Goal: Information Seeking & Learning: Find specific fact

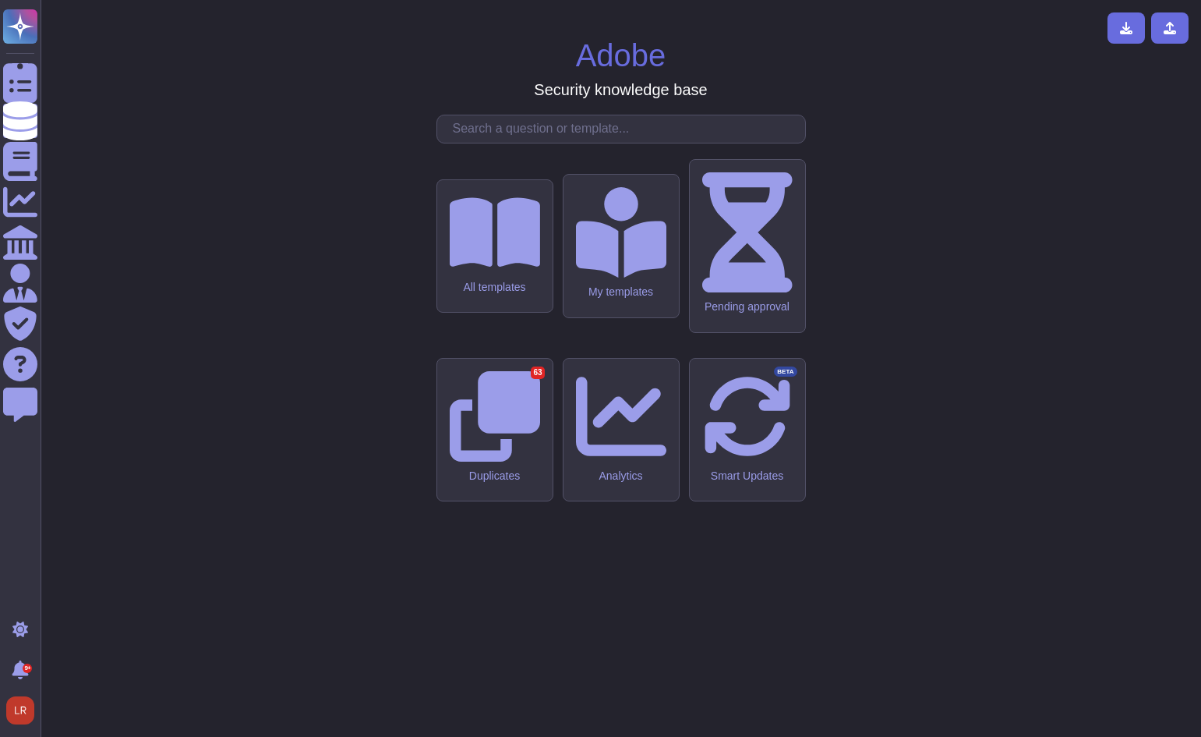
click at [595, 143] on input "text" at bounding box center [625, 128] width 360 height 27
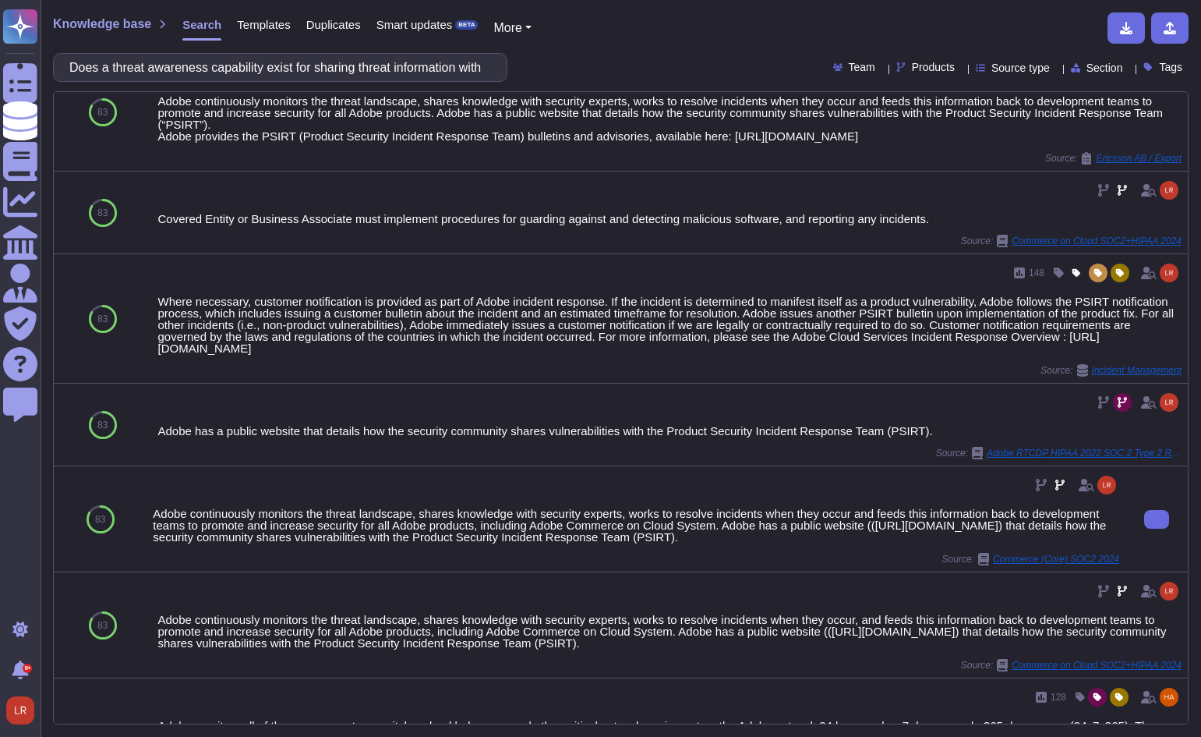
scroll to position [898, 0]
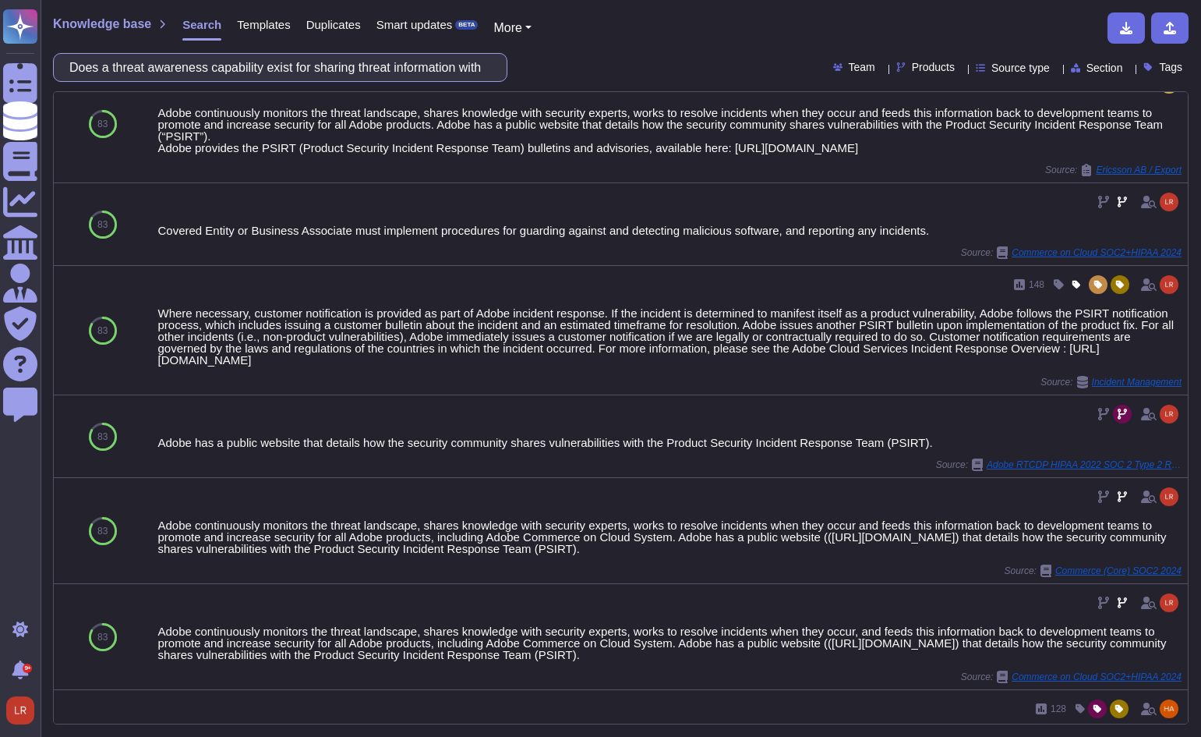
drag, startPoint x: 222, startPoint y: 69, endPoint x: 202, endPoint y: 69, distance: 20.3
click at [202, 69] on input "Does a threat awareness capability exist for sharing threat information with [P…" at bounding box center [276, 67] width 429 height 27
drag, startPoint x: 470, startPoint y: 69, endPoint x: 659, endPoint y: 83, distance: 189.9
click at [660, 83] on div "Knowledge base Search Templates Duplicates Smart updates BETA More Does a threa…" at bounding box center [621, 368] width 1161 height 737
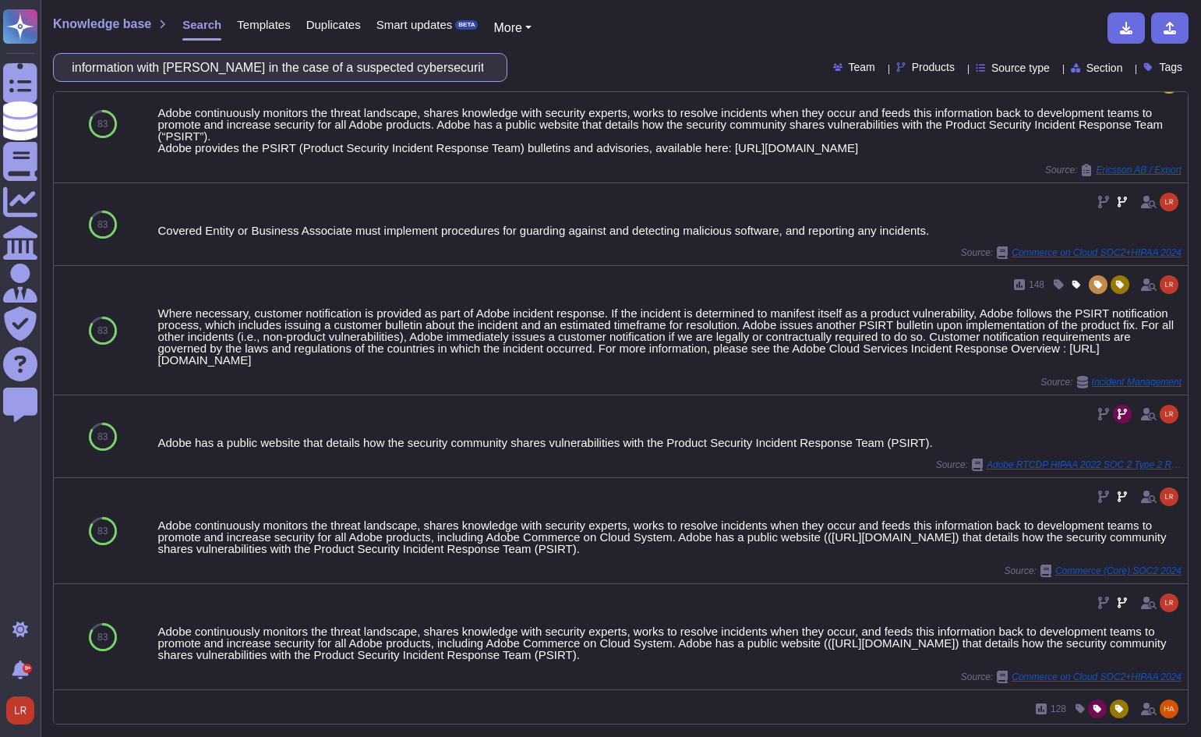
scroll to position [0, 0]
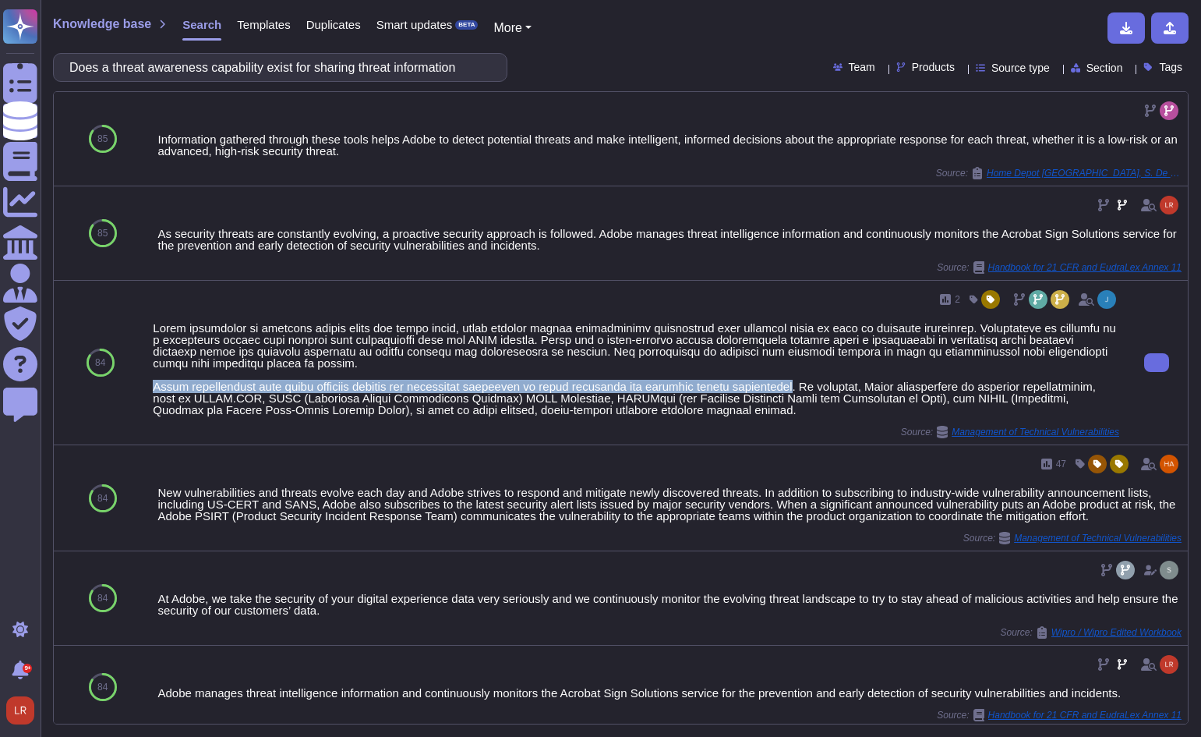
drag, startPoint x: 810, startPoint y: 384, endPoint x: 149, endPoint y: 383, distance: 661.0
click at [149, 383] on div "2 Source: Management of Technical Vulnerabilities" at bounding box center [636, 363] width 979 height 164
copy div "Adobe collaborates with other software vendors and technology companies to shar…"
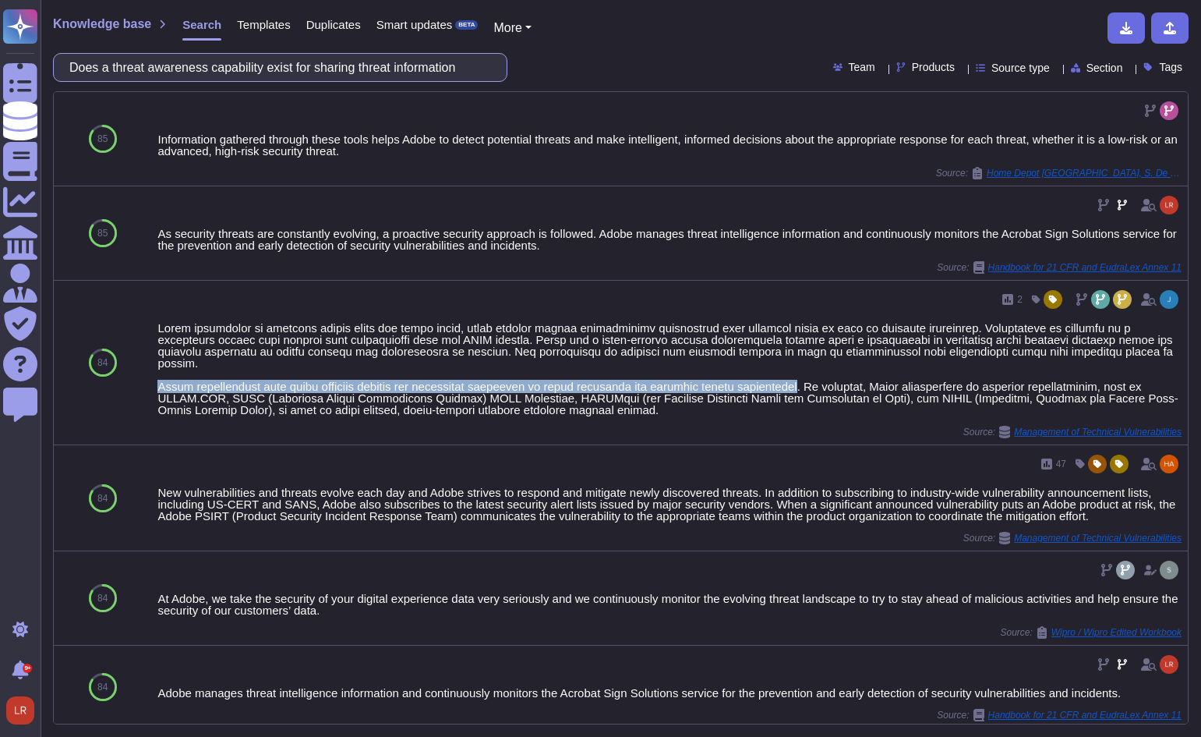
click at [362, 72] on input "Does a threat awareness capability exist for sharing threat information" at bounding box center [276, 67] width 429 height 27
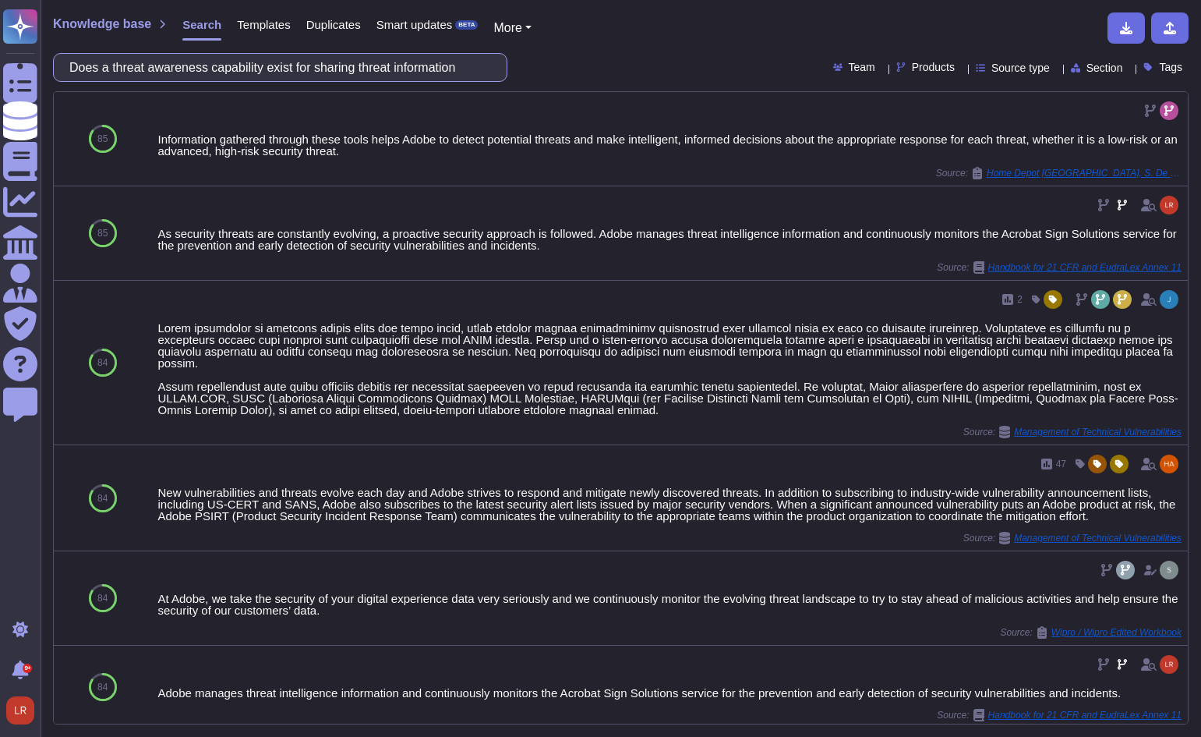
drag, startPoint x: 475, startPoint y: 70, endPoint x: -223, endPoint y: 47, distance: 698.0
click at [0, 47] on html "Questionnaires Knowledge Base Documents Analytics CAIQ / SIG Admin Trust Center…" at bounding box center [600, 368] width 1201 height 737
paste input "Adobe collaborates with other software vendors and technology companies to shar…"
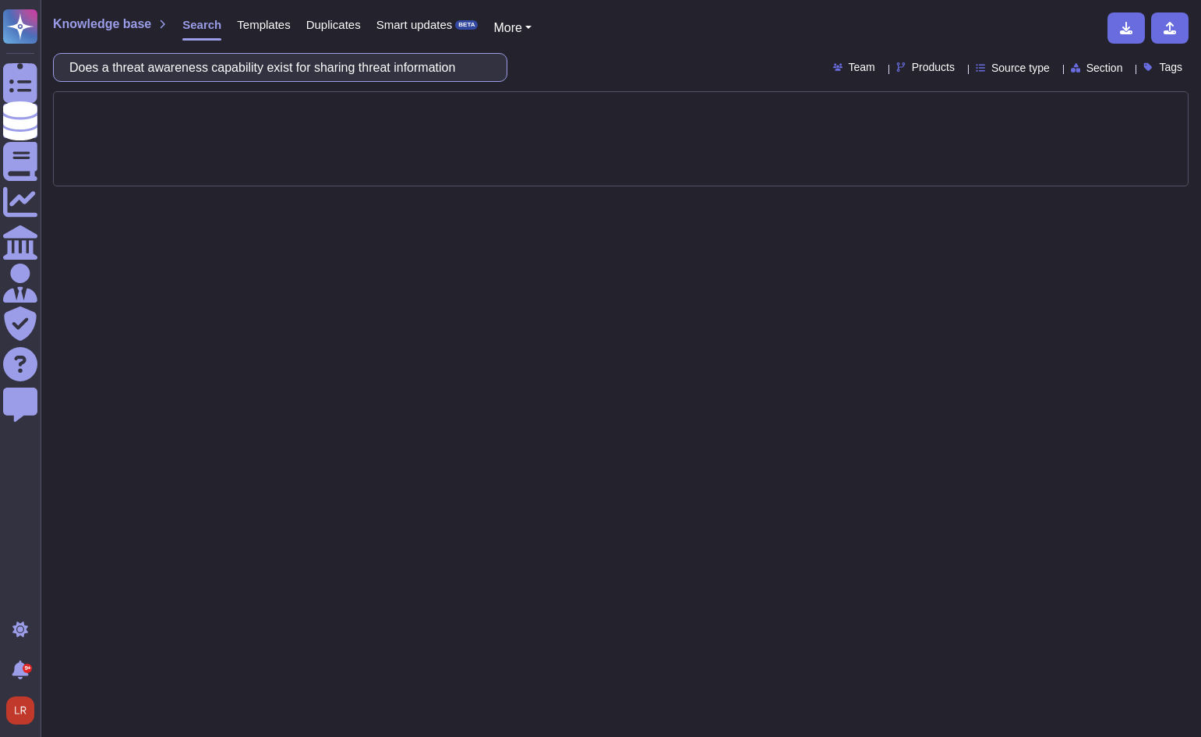
scroll to position [0, 299]
type input "Adobe collaborates with other software vendors and technology companies to shar…"
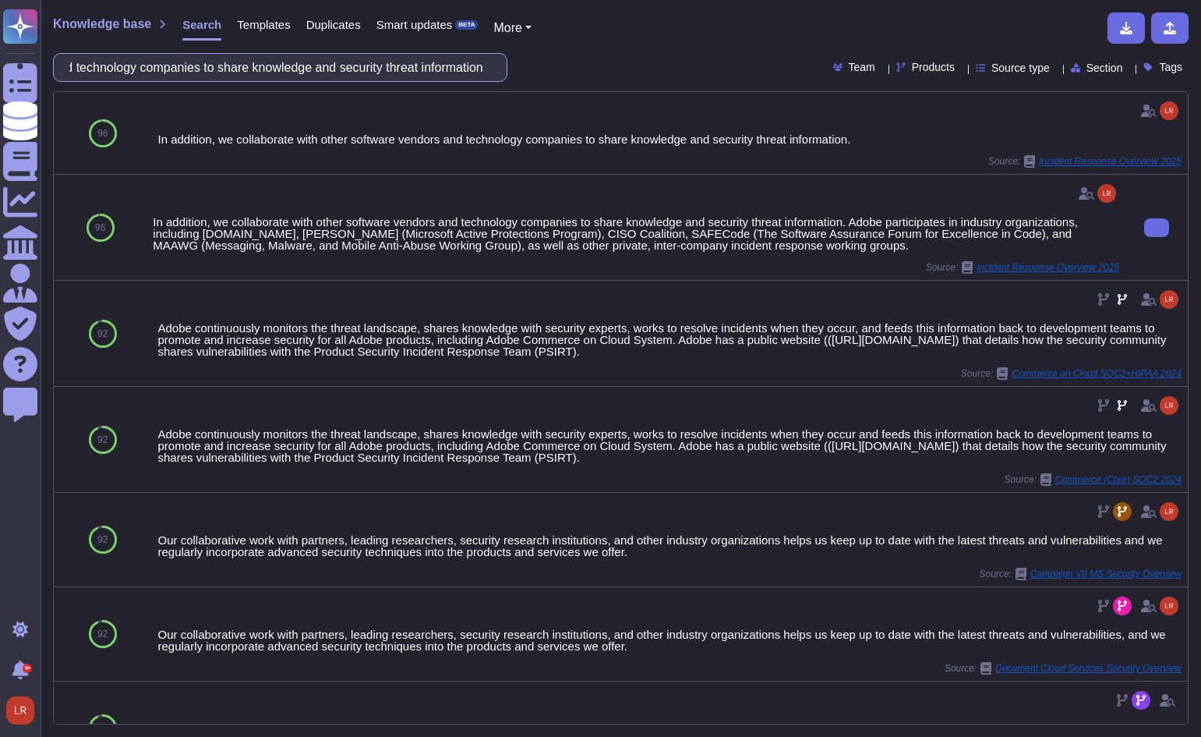
scroll to position [0, 0]
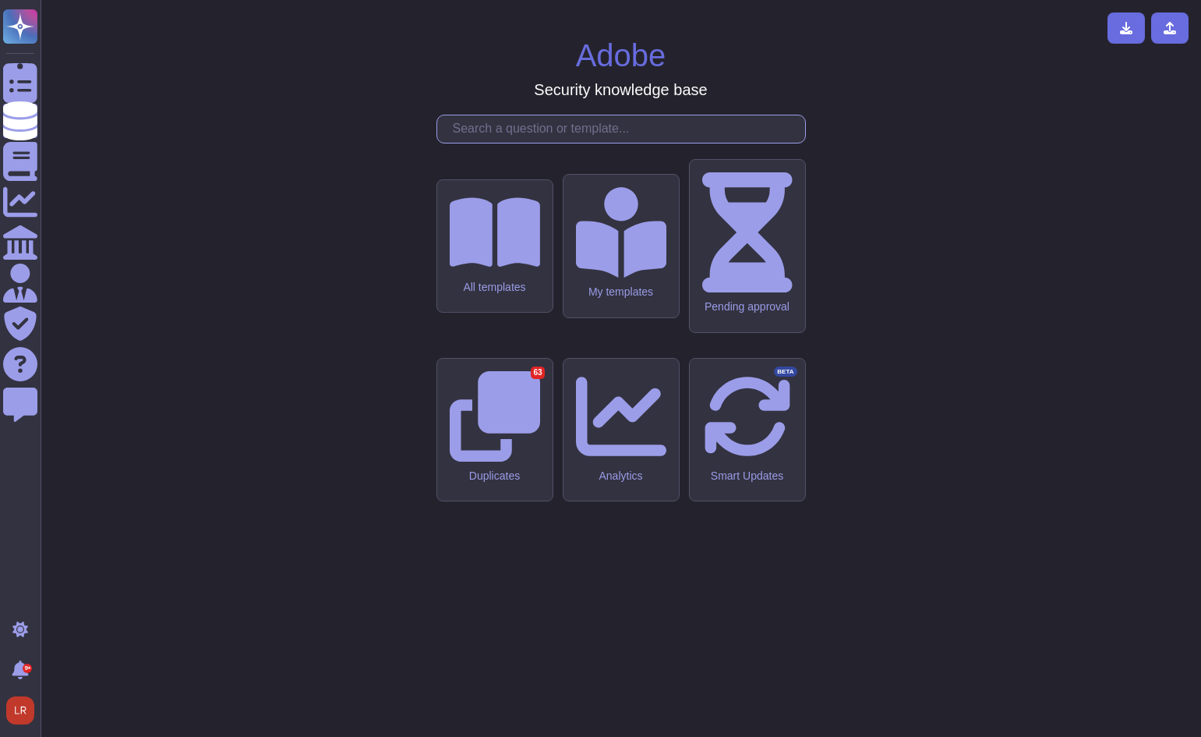
click at [610, 143] on input "text" at bounding box center [625, 128] width 360 height 27
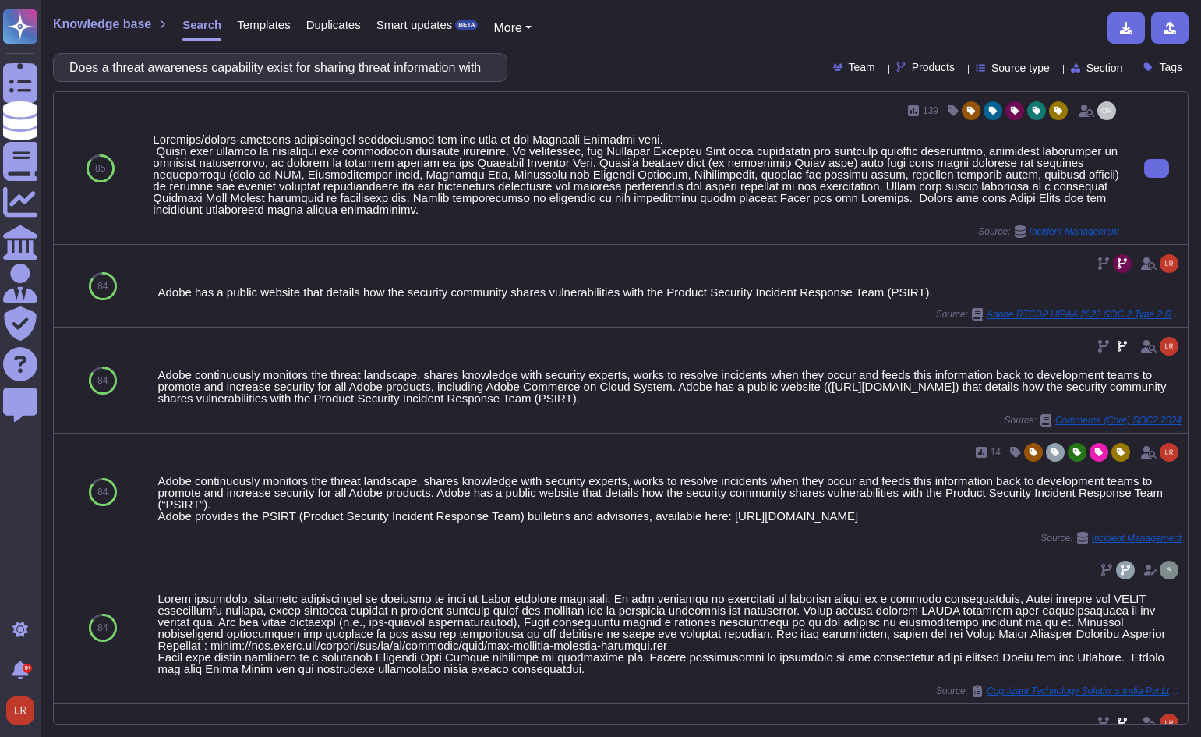
click at [439, 213] on div at bounding box center [636, 174] width 966 height 82
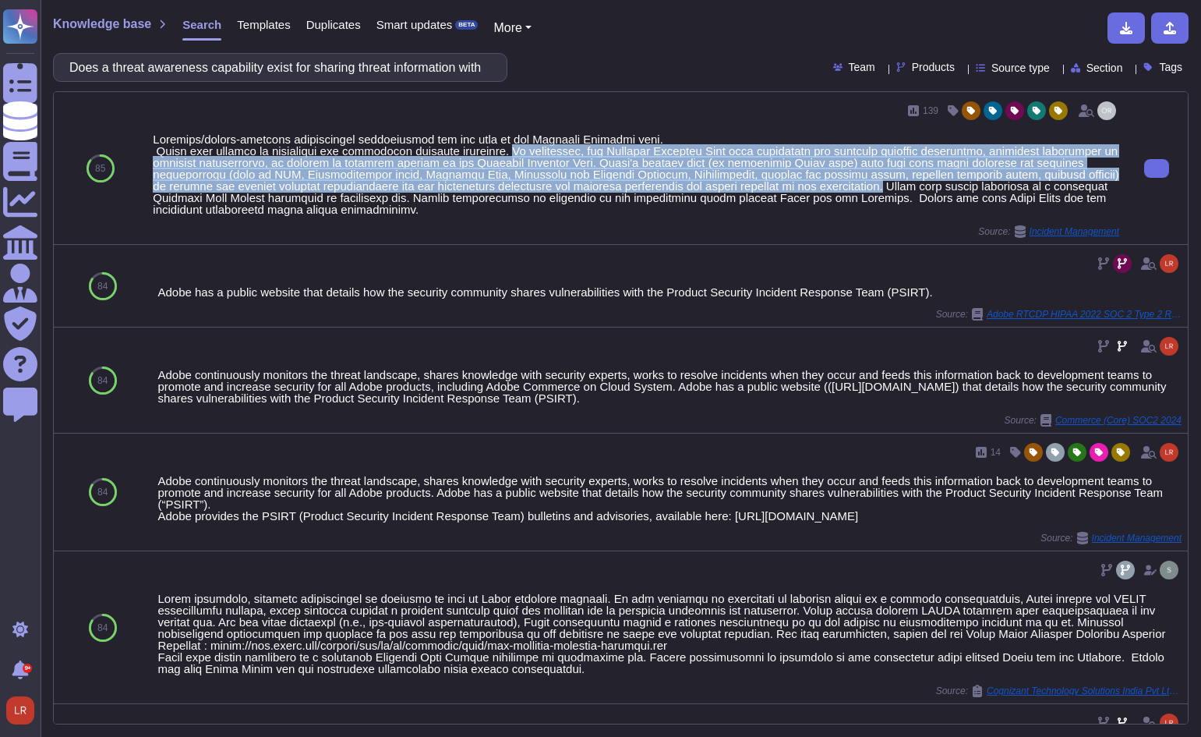
drag, startPoint x: 873, startPoint y: 186, endPoint x: 507, endPoint y: 154, distance: 366.9
click at [507, 154] on div at bounding box center [636, 174] width 966 height 82
copy div "If applicable, the Incident Response Team must coordinate the incident response…"
click at [663, 197] on div at bounding box center [636, 174] width 966 height 82
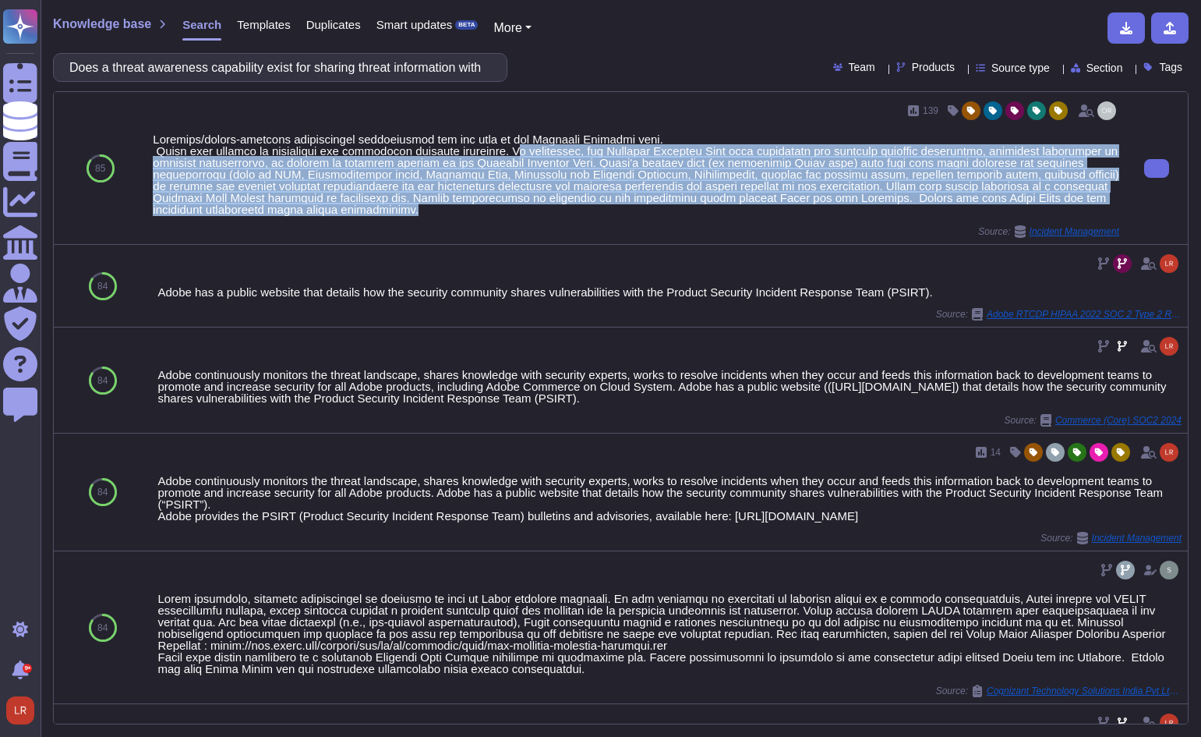
drag, startPoint x: 509, startPoint y: 148, endPoint x: 409, endPoint y: 213, distance: 118.9
click at [409, 213] on div at bounding box center [636, 174] width 966 height 82
copy div "f applicable, the Incident Response Team must coordinate the incident response …"
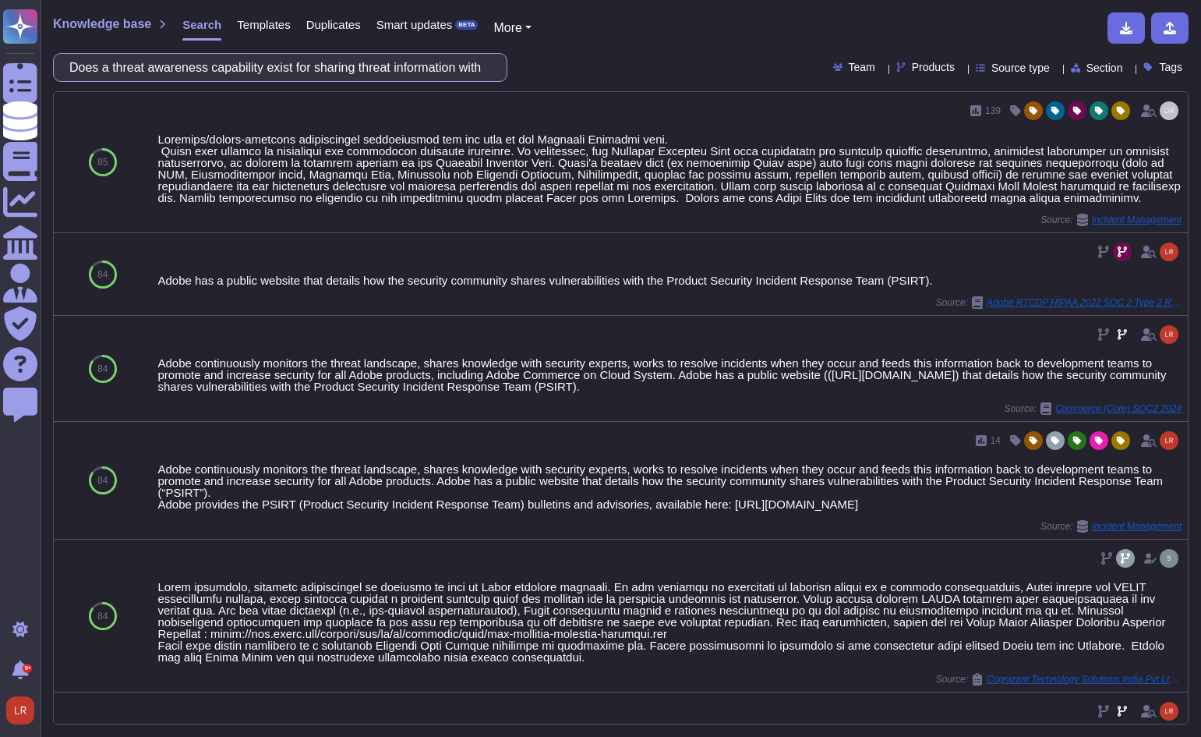
click at [399, 63] on input "Does a threat awareness capability exist for sharing threat information with [P…" at bounding box center [276, 67] width 429 height 27
click at [398, 62] on input "Does a threat awareness capability exist for sharing threat information with [P…" at bounding box center [276, 67] width 429 height 27
click at [399, 62] on input "Does a threat awareness capability exist for sharing threat information with [P…" at bounding box center [276, 67] width 429 height 27
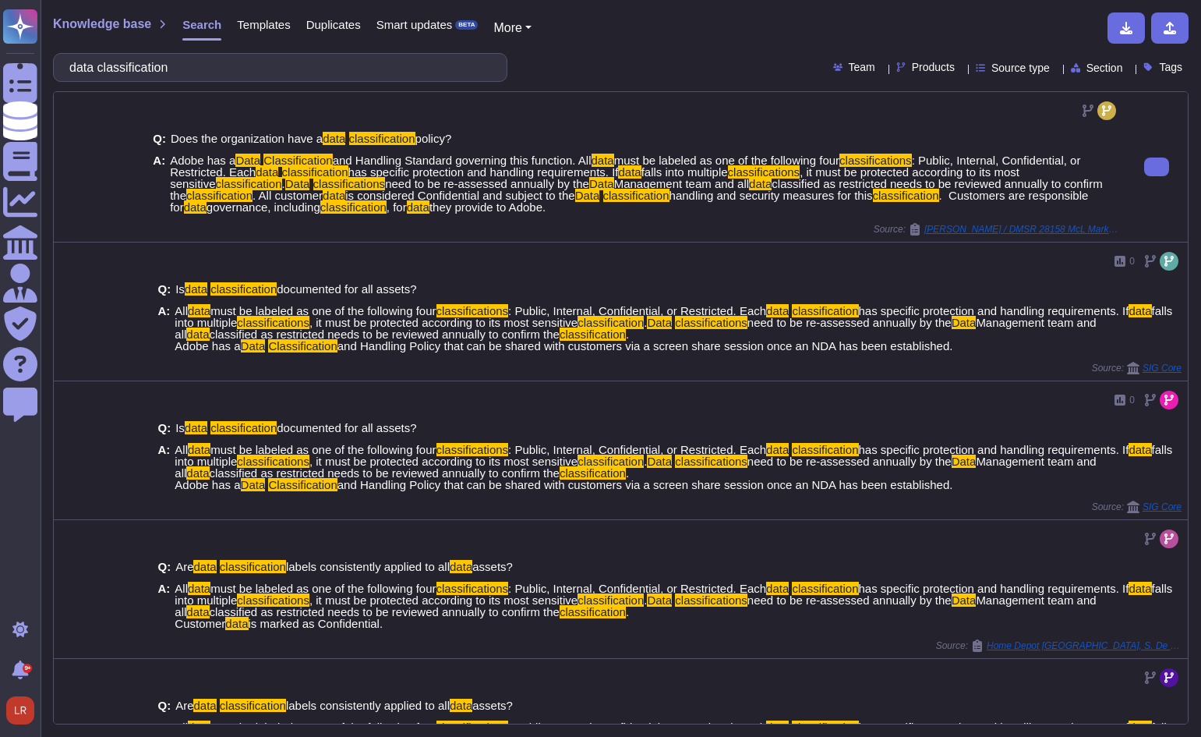
type input "data classification"
click at [643, 171] on span "falls into multiple" at bounding box center [684, 171] width 87 height 13
click at [627, 210] on span "Adobe has a Data Classification and Handling Standard governing this function. …" at bounding box center [644, 183] width 949 height 58
click at [566, 207] on span "Adobe has a Data Classification and Handling Standard governing this function. …" at bounding box center [644, 183] width 949 height 58
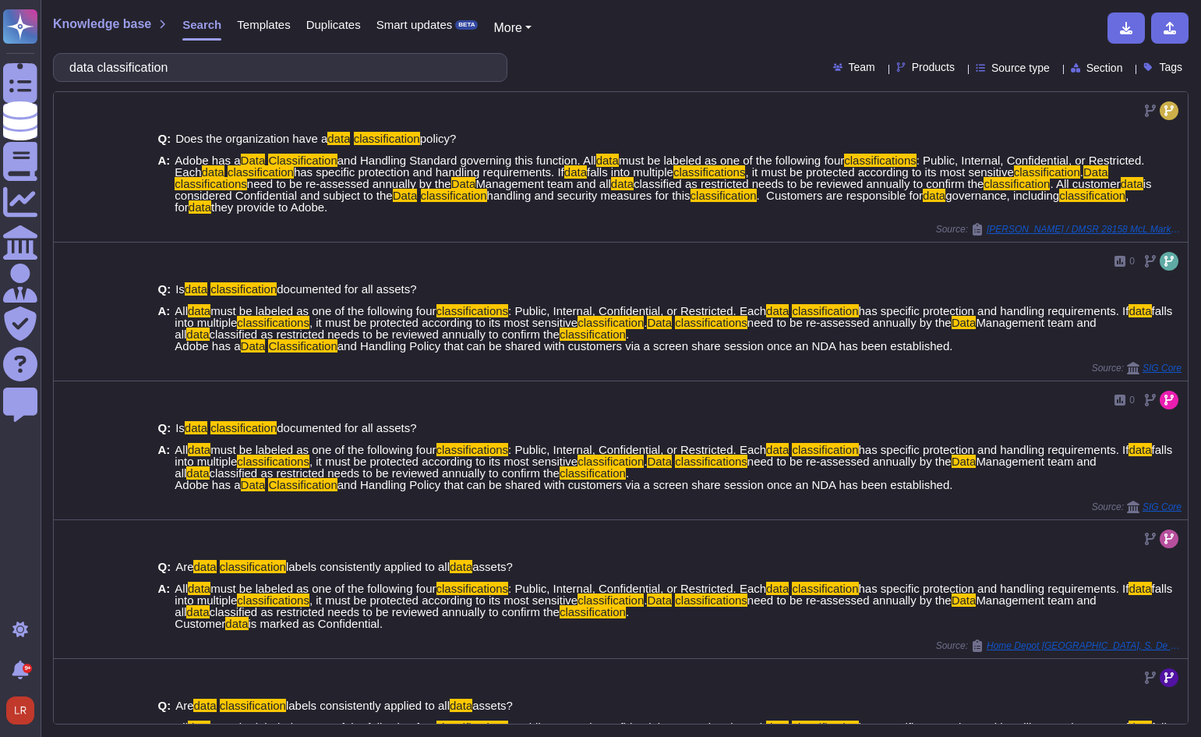
click at [1008, 67] on span "Source type" at bounding box center [1020, 67] width 58 height 11
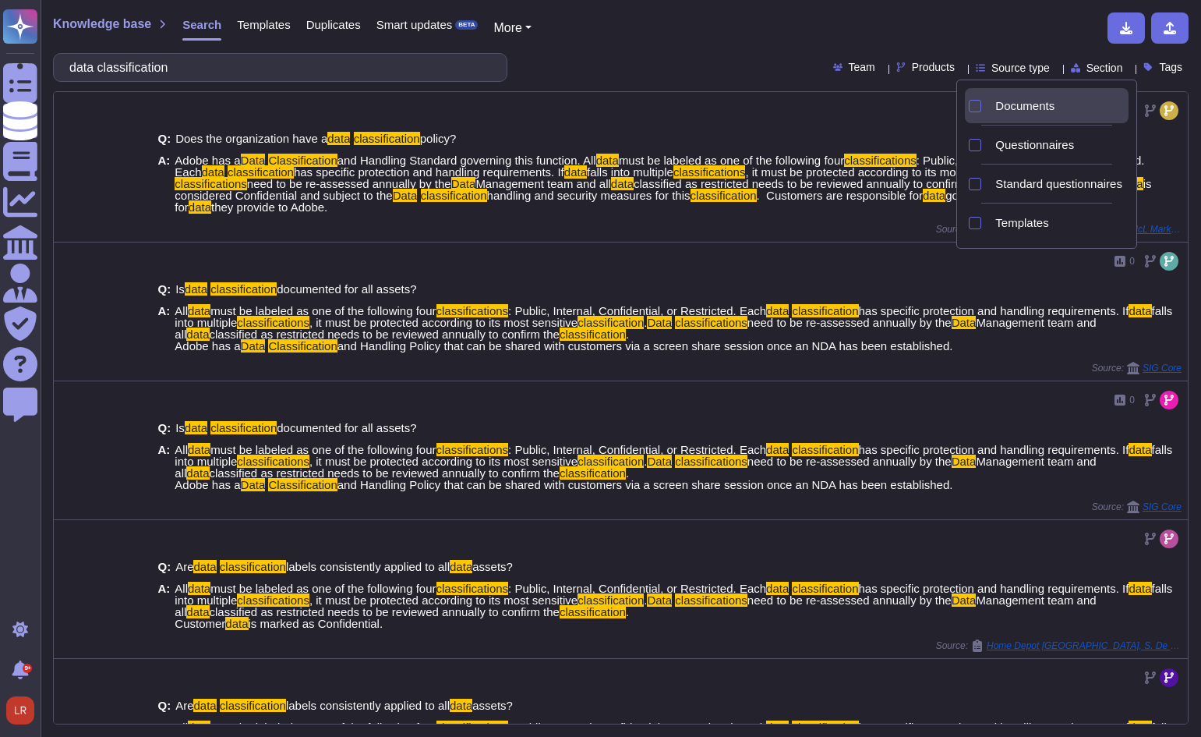
click at [1033, 107] on span "Documents" at bounding box center [1024, 106] width 59 height 14
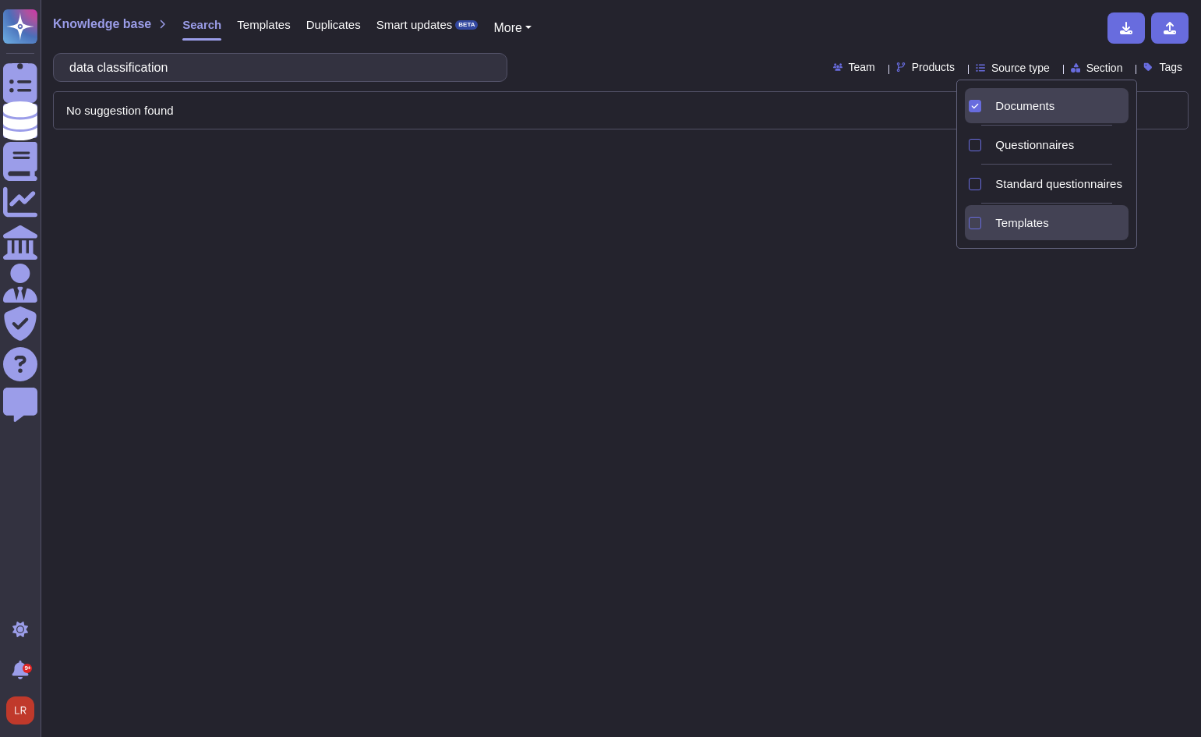
click at [1017, 224] on span "Templates" at bounding box center [1021, 223] width 53 height 14
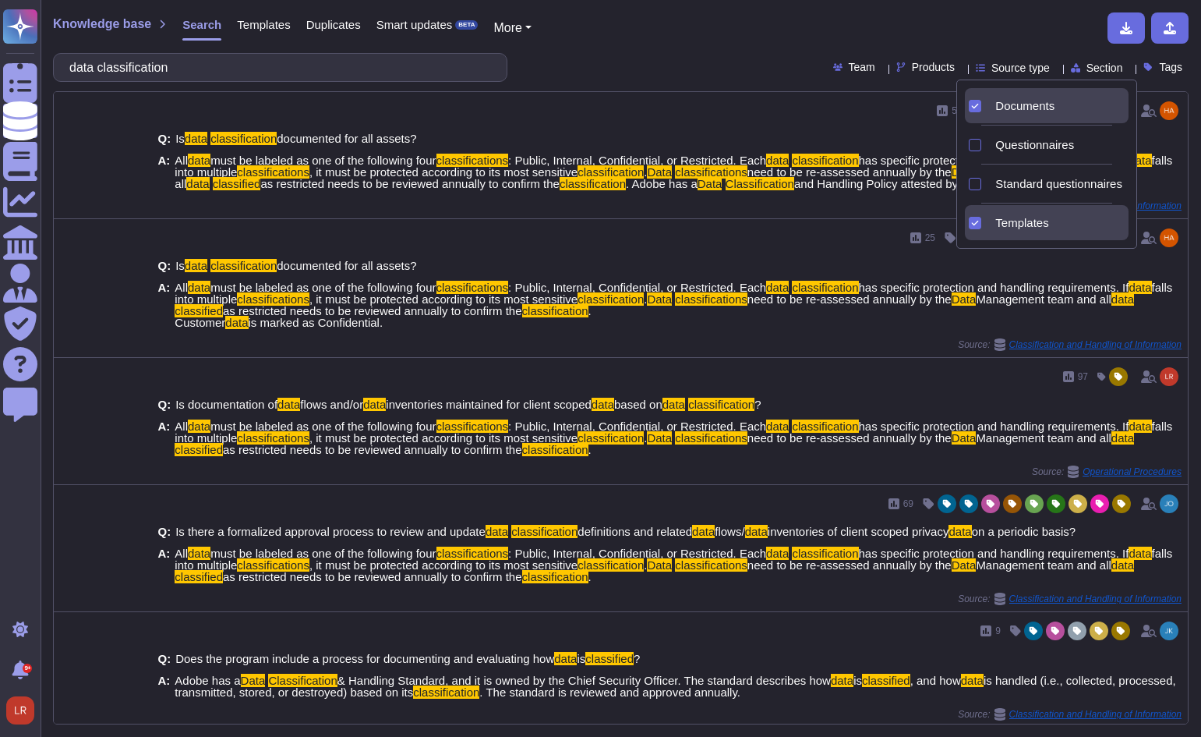
click at [636, 30] on div "Knowledge base Search Templates Duplicates Smart updates BETA More" at bounding box center [615, 27] width 1124 height 31
